Goal: Book appointment/travel/reservation

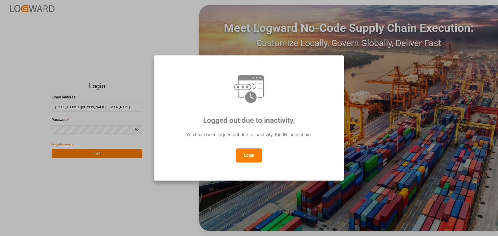
click at [252, 154] on button "Login" at bounding box center [249, 155] width 26 height 14
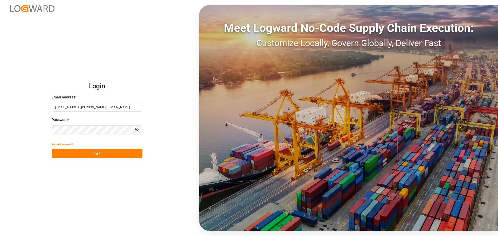
click at [80, 152] on button "Log In" at bounding box center [97, 153] width 91 height 9
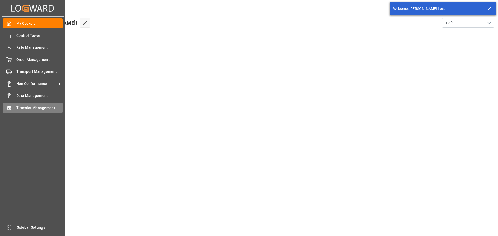
click at [21, 107] on span "Timeslot Management" at bounding box center [39, 107] width 46 height 5
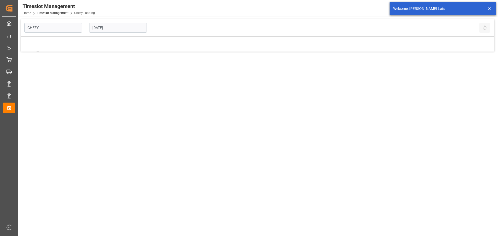
type input "Chezy Loading"
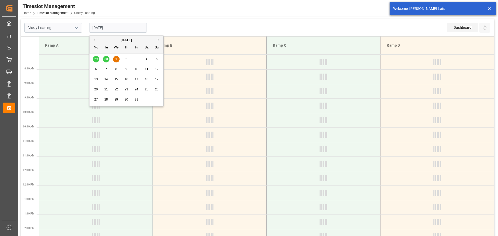
click at [133, 28] on input "[DATE]" at bounding box center [118, 28] width 58 height 10
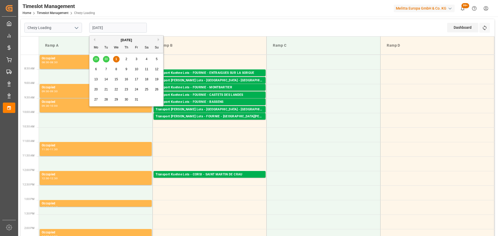
click at [127, 58] on span "2" at bounding box center [126, 59] width 2 height 4
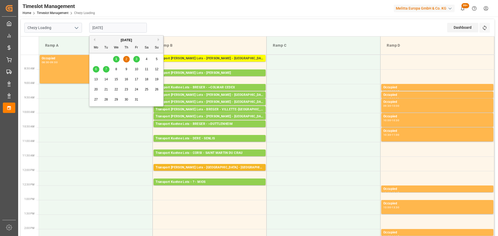
click at [110, 25] on input "[DATE]" at bounding box center [118, 28] width 58 height 10
click at [106, 69] on span "7" at bounding box center [106, 69] width 2 height 4
type input "[DATE]"
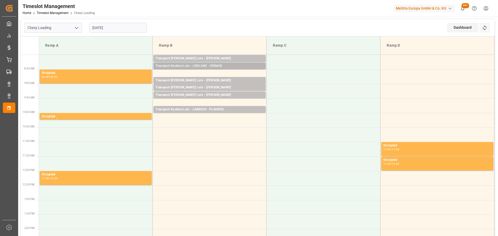
click at [213, 64] on div "Transport Kuehne Lots - LEBLANC - DENAIN" at bounding box center [209, 65] width 108 height 5
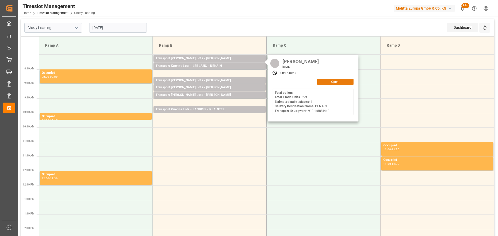
click at [335, 82] on button "Open" at bounding box center [335, 82] width 36 height 6
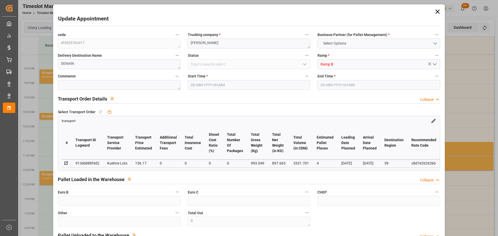
type input "4"
type input "156.17"
type input "0"
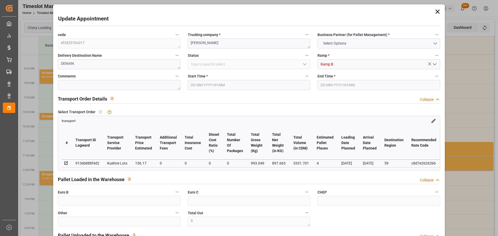
type input "156.17"
type input "0"
type input "897.663"
type input "1085.049"
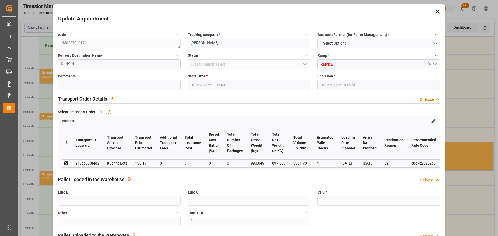
type input "3331.701"
type input "59"
type input "0"
type input "359"
type input "4"
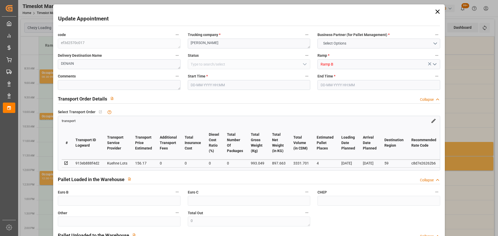
type input "101"
type input "993.049"
type input "0"
type input "4710.8598"
type input "0"
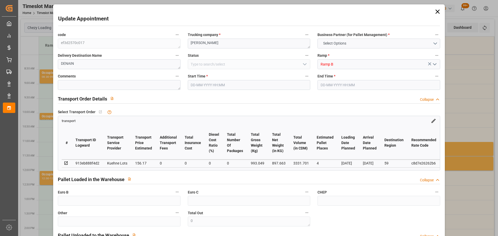
type input "0"
type input "21"
type input "35"
type input "[DATE] 08:15"
type input "[DATE] 08:30"
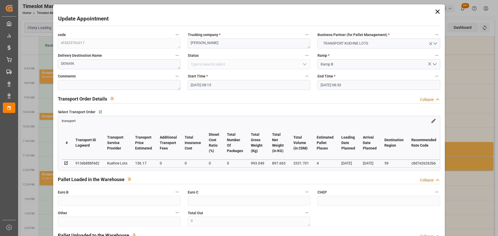
type input "[DATE] 13:11"
type input "[DATE] 11:31"
type input "[DATE]"
click at [209, 82] on input "[DATE] 08:15" at bounding box center [249, 85] width 122 height 10
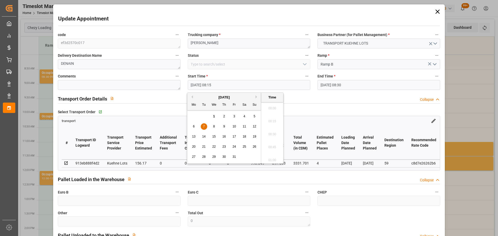
scroll to position [403, 0]
click at [233, 126] on span "10" at bounding box center [233, 127] width 3 height 4
click at [272, 118] on li "08:00" at bounding box center [272, 119] width 22 height 13
type input "[DATE] 08:00"
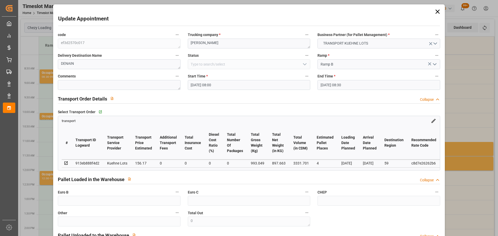
click at [331, 85] on input "[DATE] 08:30" at bounding box center [378, 85] width 122 height 10
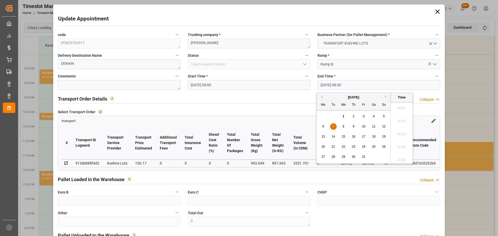
scroll to position [416, 0]
click at [363, 126] on span "10" at bounding box center [362, 127] width 3 height 4
drag, startPoint x: 406, startPoint y: 118, endPoint x: 403, endPoint y: 119, distance: 3.1
click at [406, 118] on li "08:15" at bounding box center [401, 119] width 22 height 13
type input "[DATE] 08:15"
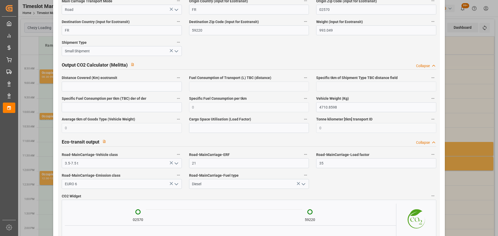
scroll to position [868, 0]
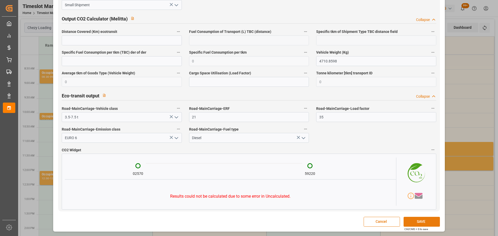
click at [407, 222] on button "SAVE" at bounding box center [421, 222] width 36 height 10
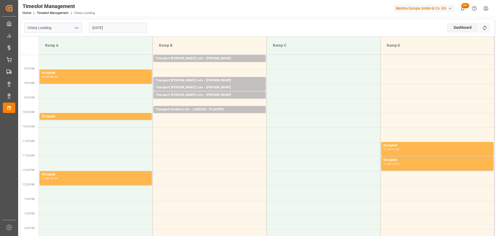
click at [96, 28] on input "[DATE]" at bounding box center [118, 28] width 58 height 10
click at [187, 54] on td "Ramp B" at bounding box center [210, 46] width 114 height 18
click at [192, 58] on div "Transport [PERSON_NAME] Lots - [PERSON_NAME]" at bounding box center [209, 58] width 108 height 5
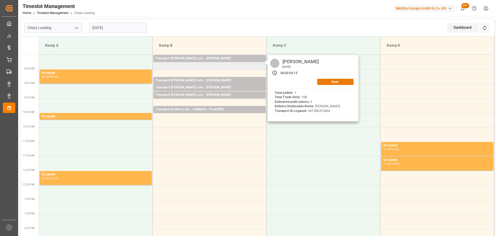
click at [324, 83] on button "Open" at bounding box center [335, 82] width 36 height 6
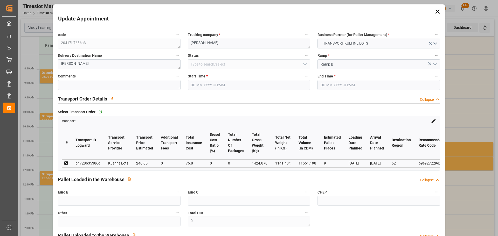
type input "[DATE] 08:00"
type input "[DATE] 08:15"
type input "[DATE] 13:04"
type input "[DATE] 11:23"
type input "[DATE]"
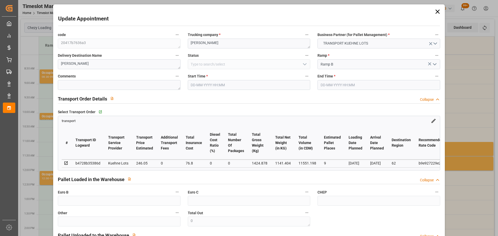
type input "[DATE]"
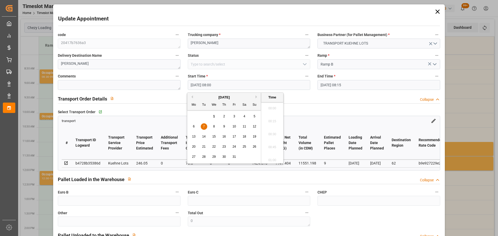
click at [202, 85] on input "[DATE] 08:00" at bounding box center [249, 85] width 122 height 10
click at [213, 127] on span "8" at bounding box center [214, 127] width 2 height 4
type input "[DATE] 08:00"
drag, startPoint x: 272, startPoint y: 129, endPoint x: 327, endPoint y: 93, distance: 65.4
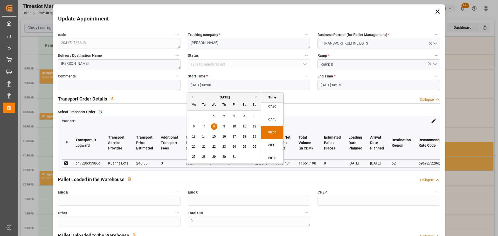
click at [272, 129] on li "08:00" at bounding box center [272, 132] width 22 height 13
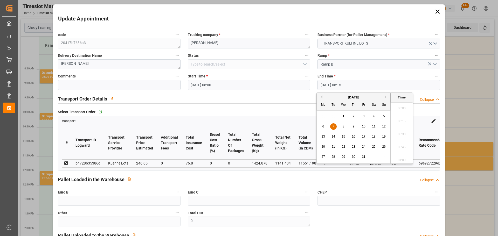
click at [330, 86] on input "[DATE] 08:15" at bounding box center [378, 85] width 122 height 10
click at [341, 127] on div "8" at bounding box center [343, 127] width 6 height 6
type input "[DATE] 08:15"
click at [400, 132] on li "08:15" at bounding box center [401, 132] width 22 height 13
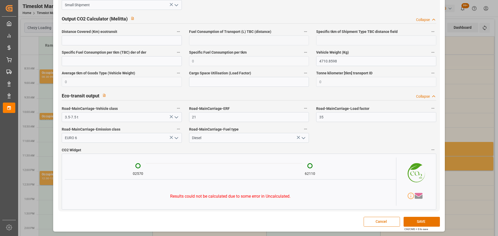
scroll to position [860, 0]
click at [417, 220] on button "SAVE" at bounding box center [421, 222] width 36 height 10
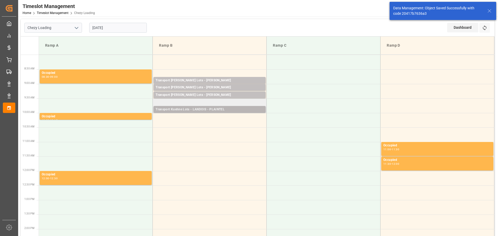
click at [206, 108] on div "Transport Kuehne Lots - LANDOIS - PLAINTEL" at bounding box center [209, 109] width 108 height 5
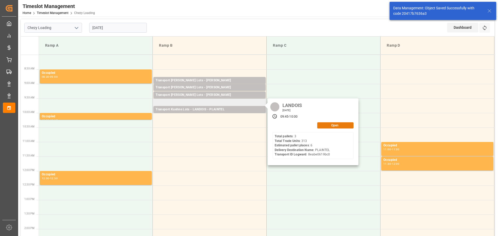
click at [348, 124] on button "Open" at bounding box center [335, 125] width 36 height 6
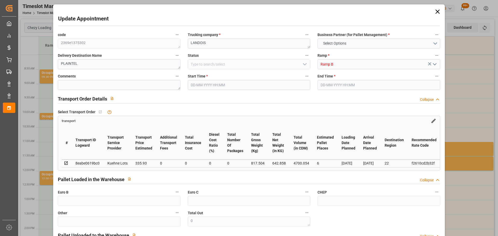
type input "6"
type input "335.93"
type input "0"
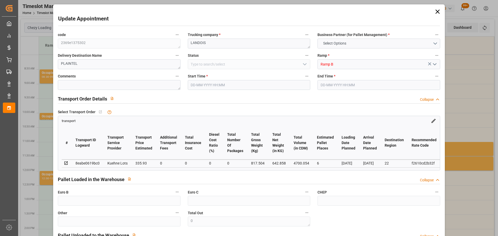
type input "335.93"
type input "0"
type input "642.858"
type input "1209.28"
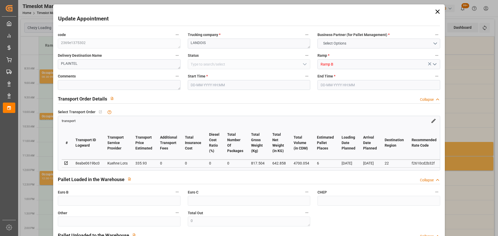
type input "4700.054"
type input "22"
type input "3"
type input "313"
type input "16"
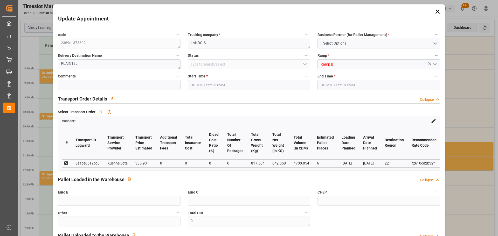
type input "101"
type input "817.504"
type input "0"
type input "4710.8598"
type input "0"
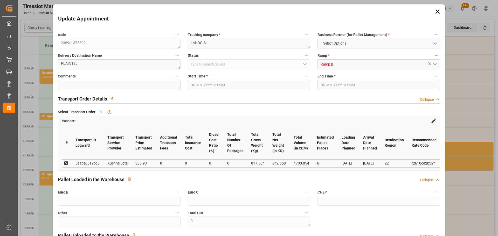
type input "0"
type input "21"
type input "35"
type input "[DATE] 09:45"
type input "[DATE] 10:00"
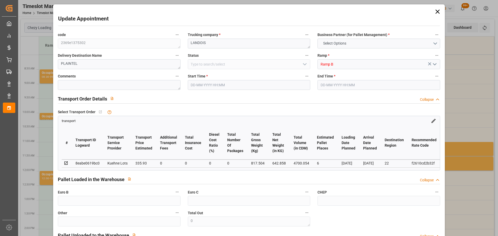
type input "[DATE] 13:21"
type input "[DATE] 11:29"
type input "[DATE]"
drag, startPoint x: 200, startPoint y: 84, endPoint x: 210, endPoint y: 89, distance: 10.8
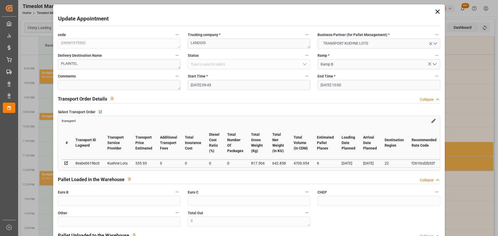
click at [200, 84] on input "[DATE] 09:45" at bounding box center [249, 85] width 122 height 10
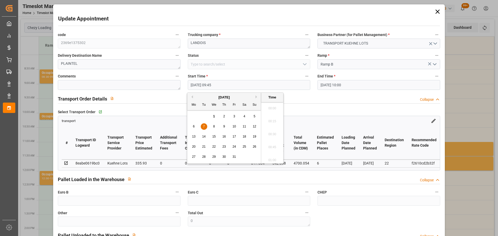
scroll to position [481, 0]
click at [204, 125] on span "7" at bounding box center [204, 127] width 2 height 4
drag, startPoint x: 271, startPoint y: 120, endPoint x: 296, endPoint y: 104, distance: 29.8
click at [271, 119] on li "08:30" at bounding box center [272, 119] width 22 height 13
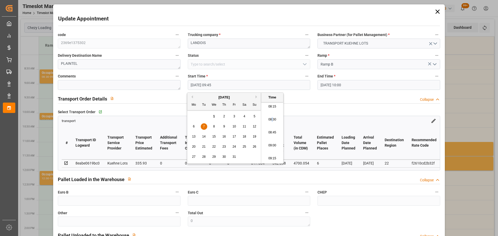
type input "[DATE] 08:30"
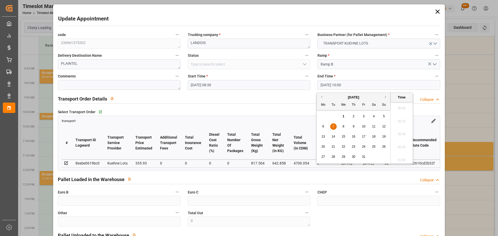
click at [336, 84] on input "[DATE] 10:00" at bounding box center [378, 85] width 122 height 10
drag, startPoint x: 334, startPoint y: 124, endPoint x: 353, endPoint y: 132, distance: 21.2
click at [335, 125] on div "7" at bounding box center [333, 127] width 6 height 6
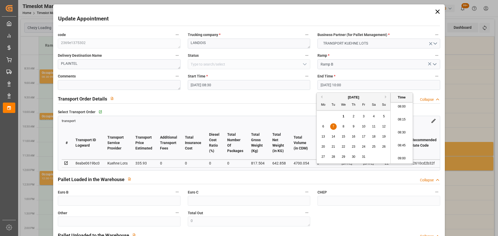
click at [400, 118] on li "08:15" at bounding box center [401, 119] width 22 height 13
type input "[DATE] 08:15"
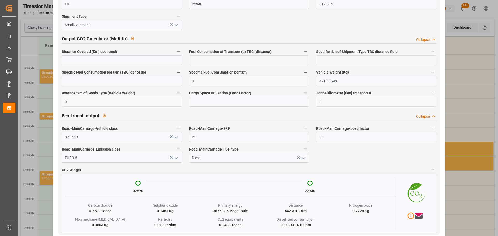
scroll to position [857, 0]
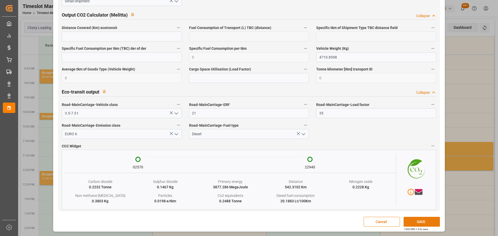
click at [417, 221] on button "SAVE" at bounding box center [421, 222] width 36 height 10
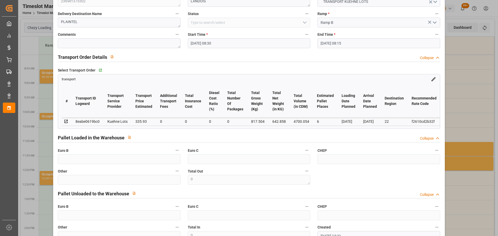
scroll to position [0, 0]
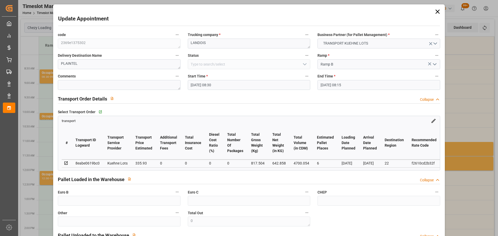
click at [215, 85] on input "[DATE] 08:30" at bounding box center [249, 85] width 122 height 10
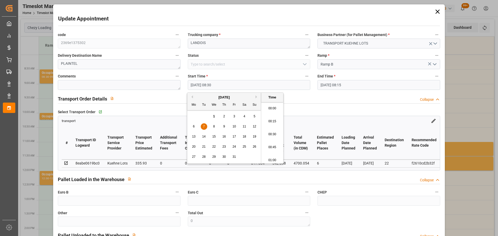
scroll to position [416, 0]
click at [204, 125] on span "7" at bounding box center [204, 127] width 2 height 4
click at [275, 107] on li "08:00" at bounding box center [272, 106] width 22 height 13
type input "[DATE] 08:00"
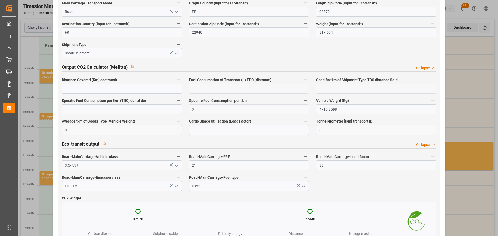
scroll to position [857, 0]
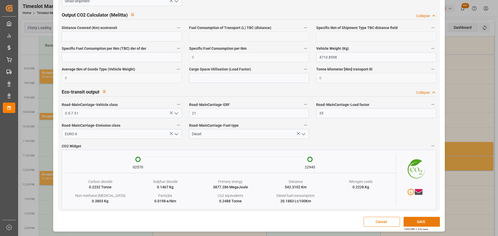
click at [417, 219] on button "SAVE" at bounding box center [421, 222] width 36 height 10
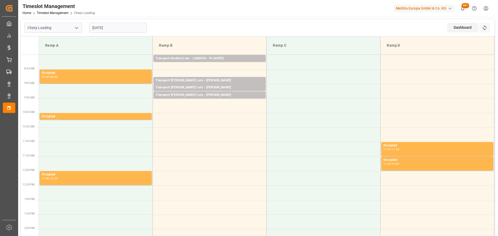
click at [117, 27] on input "[DATE]" at bounding box center [118, 28] width 58 height 10
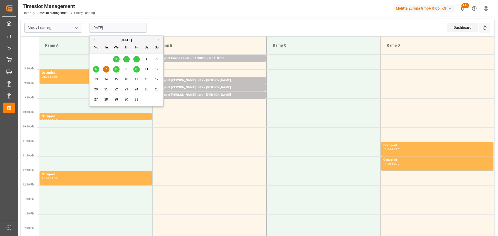
click at [117, 56] on div "1" at bounding box center [116, 59] width 6 height 6
type input "[DATE]"
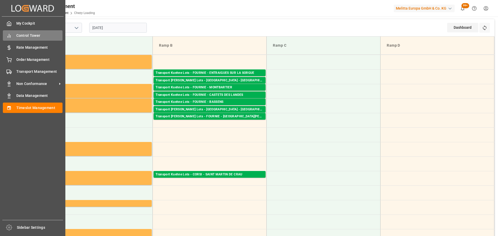
click at [22, 35] on span "Control Tower" at bounding box center [39, 35] width 46 height 5
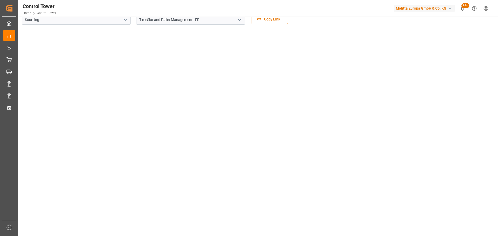
scroll to position [26, 0]
